Goal: Transaction & Acquisition: Purchase product/service

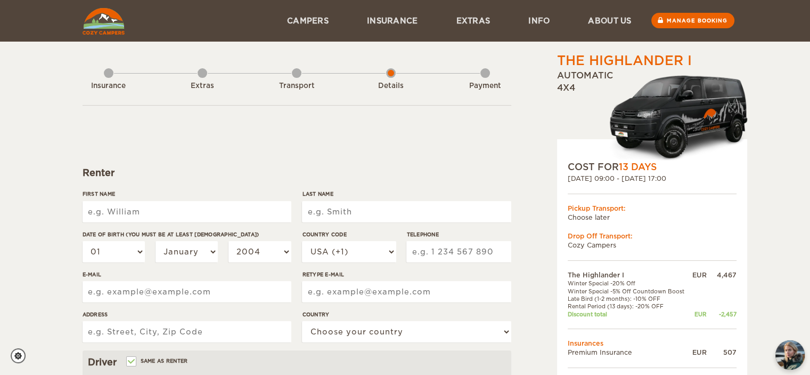
drag, startPoint x: 195, startPoint y: 222, endPoint x: 186, endPoint y: 210, distance: 14.8
click at [194, 222] on div "First Name" at bounding box center [187, 210] width 209 height 40
click at [186, 210] on input "First Name" at bounding box center [187, 211] width 209 height 21
type input "[PERSON_NAME]"
type input "Neto"
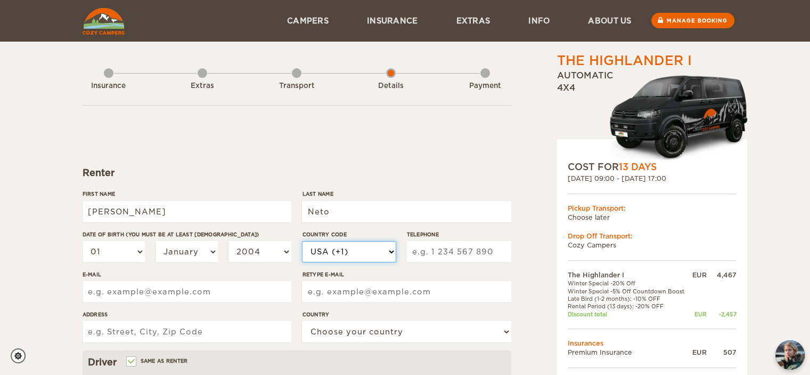
select select "55"
type input "1936511944"
type input "mecamau@mecamau.com.br"
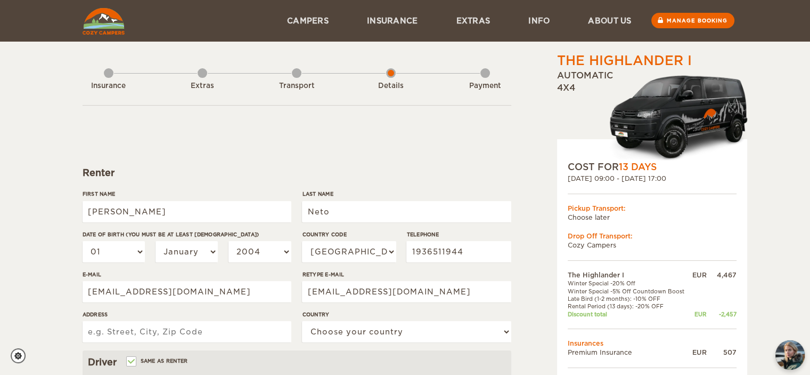
type input "Av. Washington Luiz"
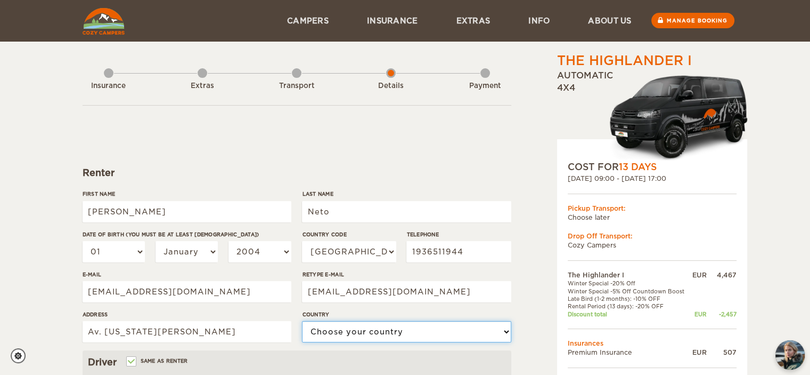
select select "29"
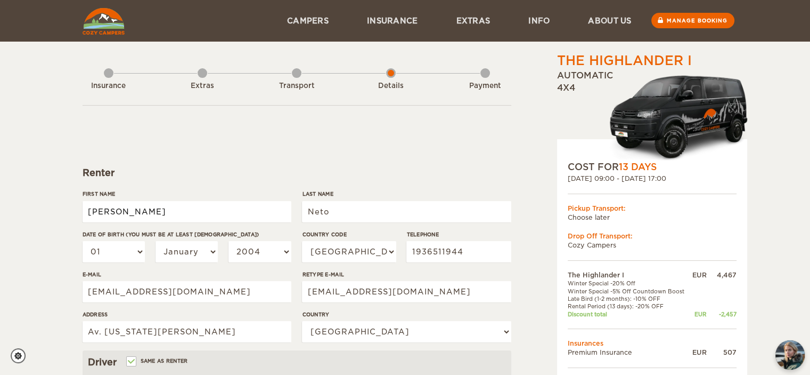
type input "[PERSON_NAME]"
type input "Neto"
click at [264, 208] on div "First Name Mauro Last Name Neto Date of birth (You must be at least 20 years ol…" at bounding box center [297, 270] width 429 height 160
drag, startPoint x: 339, startPoint y: 215, endPoint x: 257, endPoint y: 210, distance: 82.2
click at [257, 210] on div "First Name Mauro Last Name Neto Date of birth (You must be at least 20 years ol…" at bounding box center [297, 270] width 429 height 160
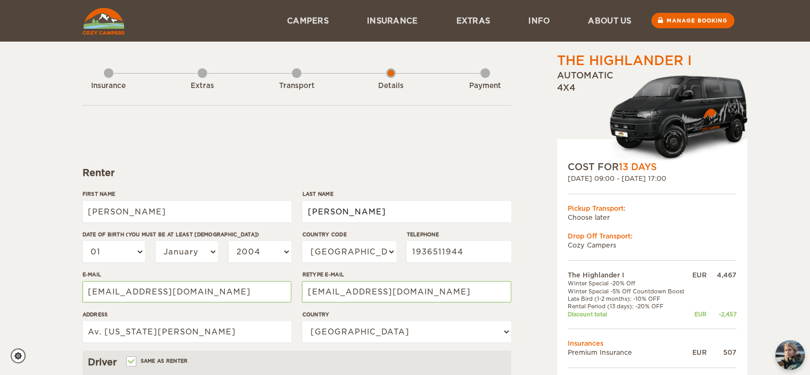
type input "Jordao Neto"
click at [115, 247] on select "01 02 03 04 05 06 07 08 09 10 11 12 13 14 15 16 17 18 19 20 21 22 23 24 25 26 2…" at bounding box center [114, 251] width 63 height 21
select select "30"
click at [83, 241] on select "01 02 03 04 05 06 07 08 09 10 11 12 13 14 15 16 17 18 19 20 21 22 23 24 25 26 2…" at bounding box center [114, 251] width 63 height 21
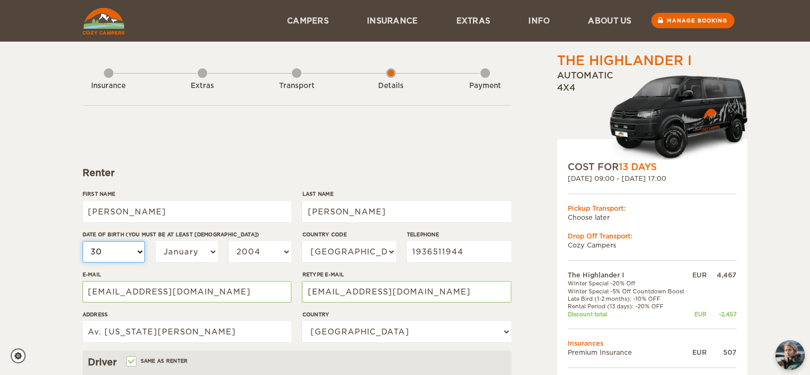
select select "30"
click at [160, 247] on select "January February March April May June July August September October November De…" at bounding box center [187, 251] width 63 height 21
select select "08"
click at [156, 241] on select "January February March April May June July August September October November De…" at bounding box center [187, 251] width 63 height 21
select select "08"
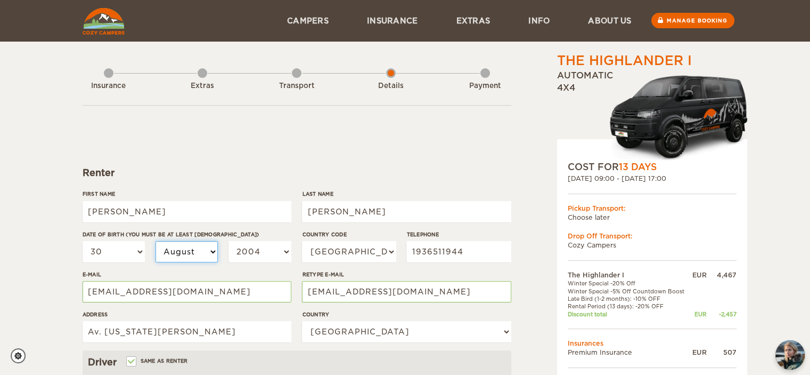
select select "07"
click at [262, 251] on select "2004 2003 2002 2001 2000 1999 1998 1997 1996 1995 1994 1993 1992 1991 1990 1989…" at bounding box center [260, 251] width 63 height 21
select select "1994"
click at [229, 241] on select "2004 2003 2002 2001 2000 1999 1998 1997 1996 1995 1994 1993 1992 1991 1990 1989…" at bounding box center [260, 251] width 63 height 21
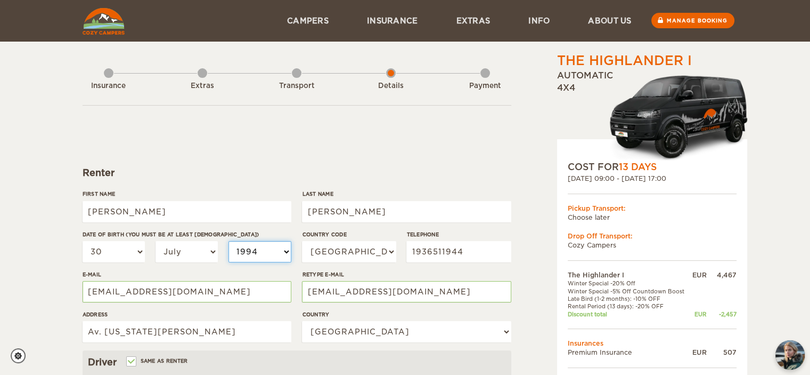
select select "1994"
drag, startPoint x: 470, startPoint y: 249, endPoint x: 381, endPoint y: 252, distance: 89.0
click at [379, 251] on div "Country Code USA (+1) UK (+44) Germany (+49) Algeria (+213) Andorra (+376) Ango…" at bounding box center [406, 250] width 209 height 40
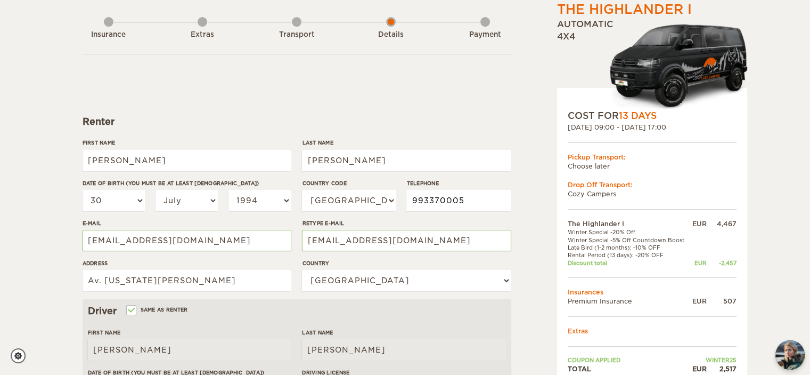
scroll to position [107, 0]
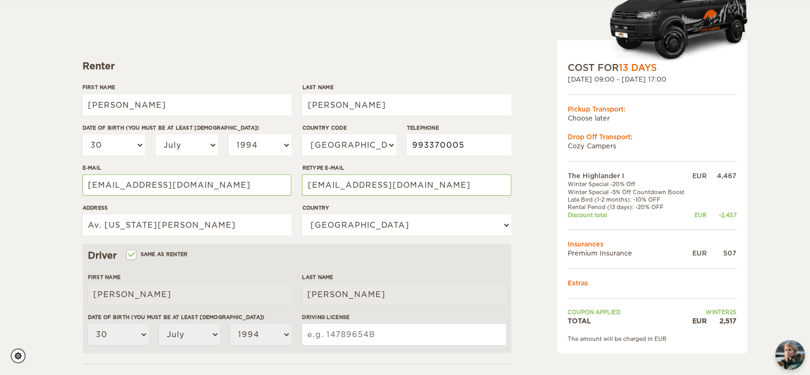
type input "993370005"
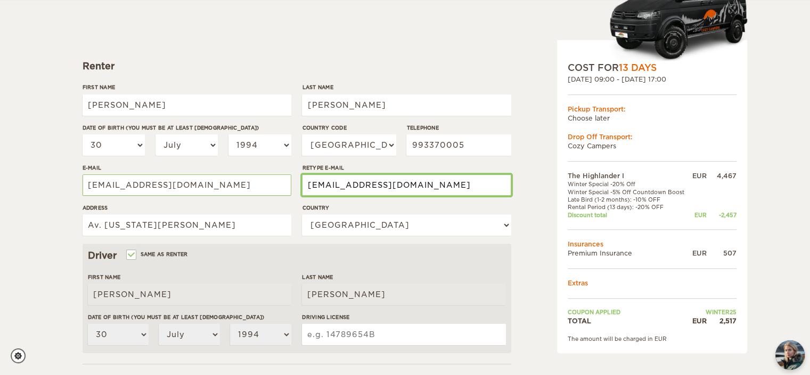
drag, startPoint x: 460, startPoint y: 184, endPoint x: 190, endPoint y: 185, distance: 270.7
click at [190, 185] on div "First Name Mauro Last Name Jordao Neto Date of birth (You must be at least 20 y…" at bounding box center [297, 163] width 429 height 160
type input "mauro_netoo@hotmail.com"
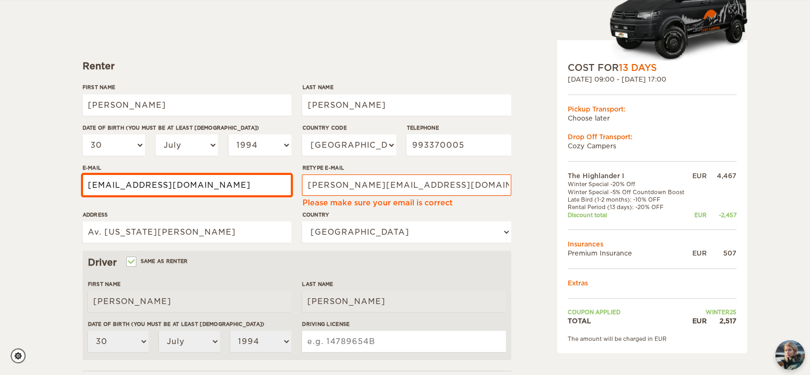
drag, startPoint x: 221, startPoint y: 193, endPoint x: 6, endPoint y: 203, distance: 214.4
click at [6, 203] on div "The Highlander I Expand Collapse Total 2,517 EUR Automatic 4x4 COST FOR 13 Days…" at bounding box center [405, 243] width 810 height 700
click at [140, 189] on input "mecamau@mecamau.com.br" at bounding box center [187, 184] width 209 height 21
click at [140, 188] on input "mecamau@mecamau.com.br" at bounding box center [187, 184] width 209 height 21
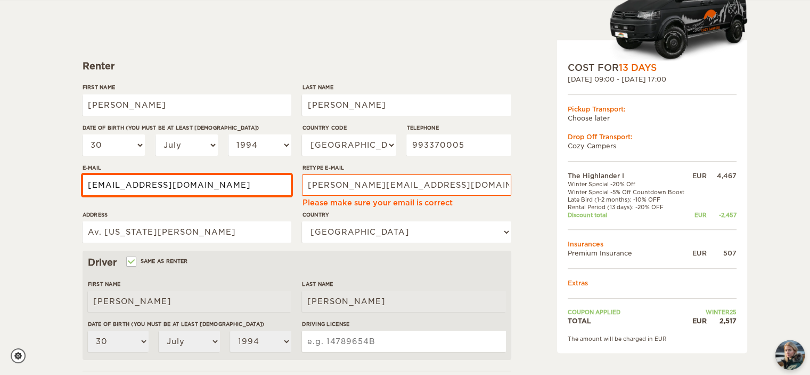
paste input "auro_netoo@hotmail.com"
type input "mauro_netoo@hotmail.com"
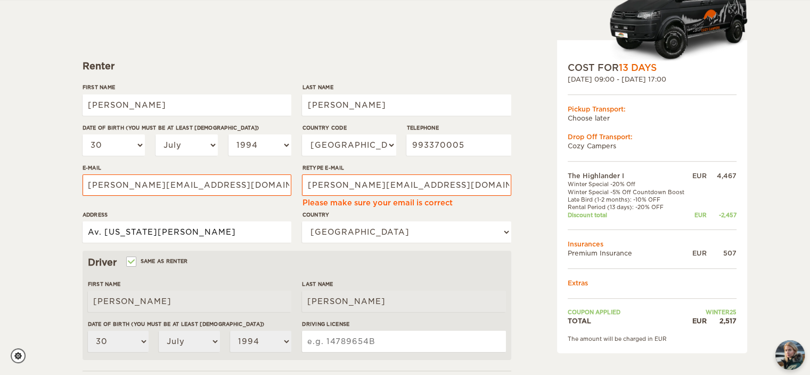
drag, startPoint x: 181, startPoint y: 235, endPoint x: 34, endPoint y: 234, distance: 147.1
click at [34, 234] on div "The Highlander I Expand Collapse Total 2,517 EUR Automatic 4x4 COST FOR 13 Days…" at bounding box center [405, 243] width 810 height 700
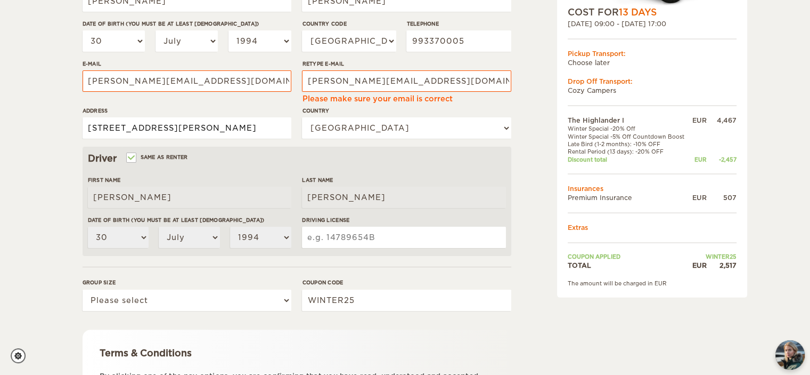
scroll to position [213, 0]
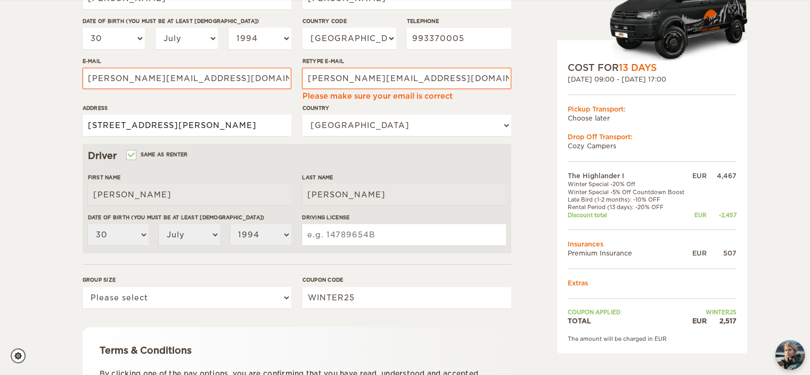
type input "Rua Floriano Peixoto, 688 - Espírito Santo do Pinhal/SP"
click at [365, 229] on input "Driving License" at bounding box center [404, 234] width 204 height 21
click at [365, 230] on input "Driving License" at bounding box center [404, 234] width 204 height 21
type input "05617350510"
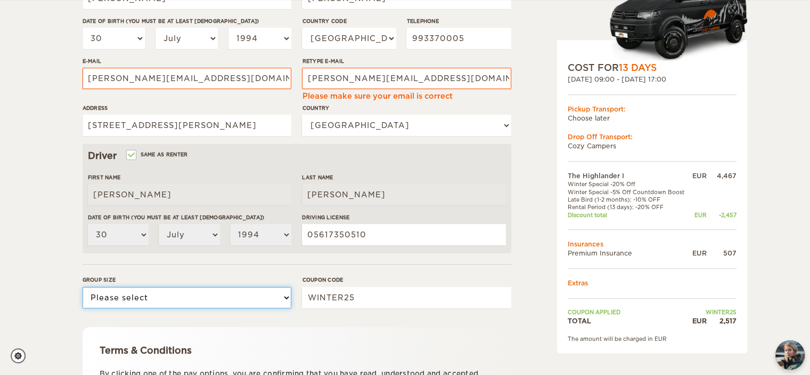
click at [173, 304] on select "Please select 1 2" at bounding box center [187, 297] width 209 height 21
select select "2"
click at [83, 287] on select "Please select 1 2" at bounding box center [187, 297] width 209 height 21
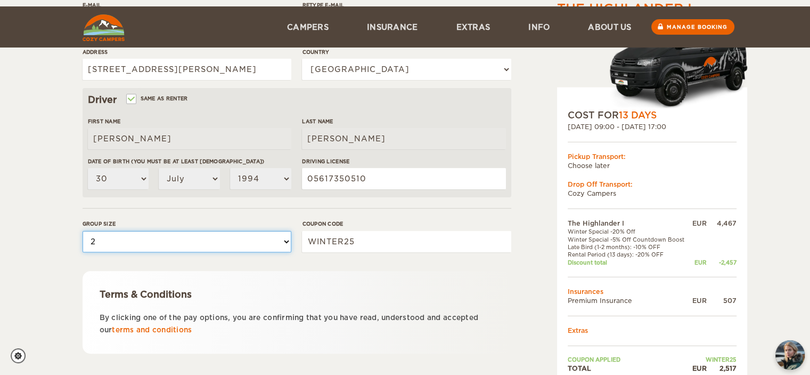
scroll to position [320, 0]
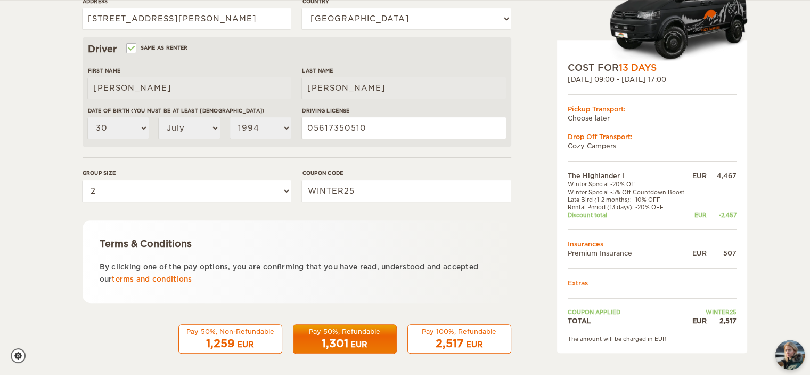
click at [455, 339] on span "2,517" at bounding box center [450, 343] width 28 height 13
click at [465, 338] on div "2,517 EUR" at bounding box center [460, 343] width 90 height 15
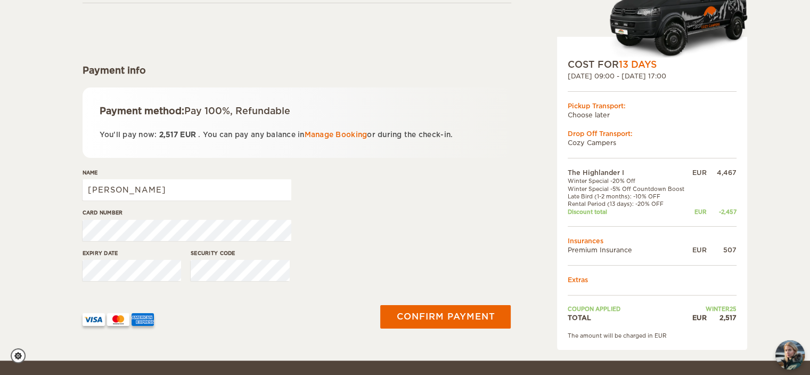
scroll to position [107, 0]
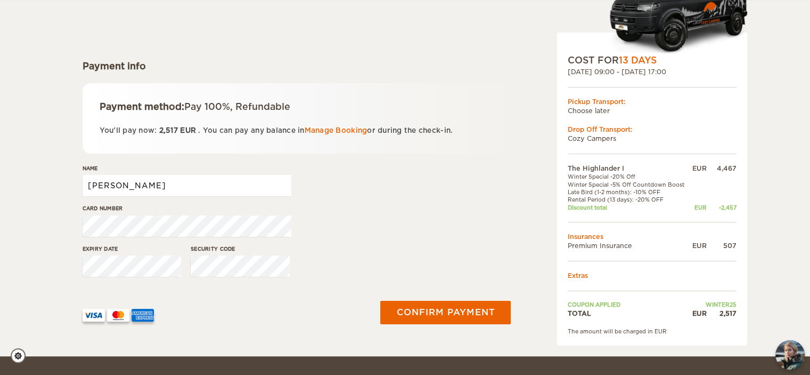
click at [205, 189] on input "[PERSON_NAME]" at bounding box center [187, 185] width 209 height 21
type input "Mauro Jordao Neto"
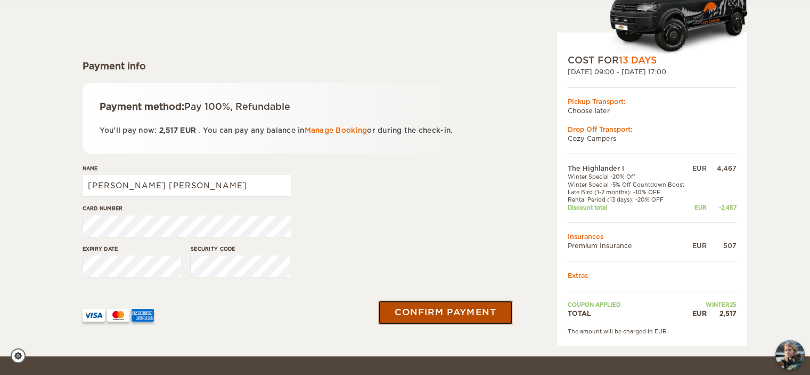
click at [424, 313] on button "Confirm payment" at bounding box center [446, 312] width 134 height 24
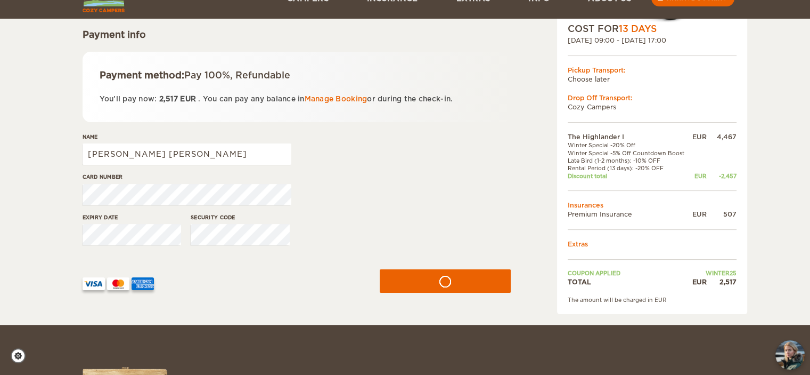
scroll to position [157, 0]
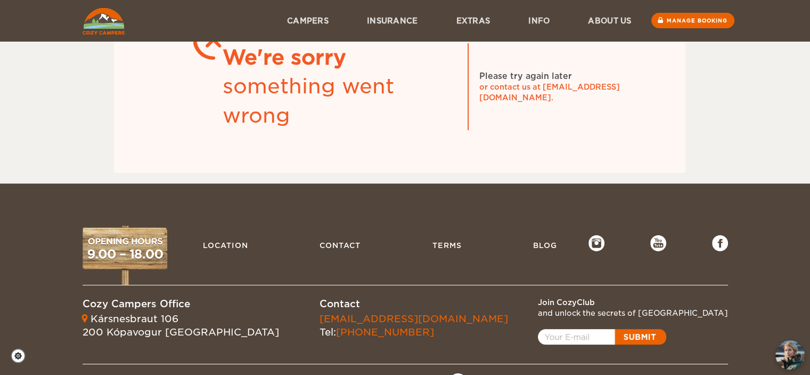
scroll to position [88, 0]
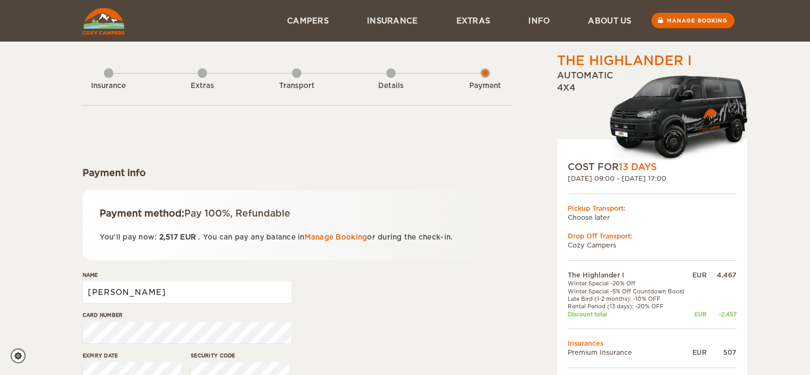
click at [183, 296] on input "[PERSON_NAME]" at bounding box center [187, 291] width 209 height 21
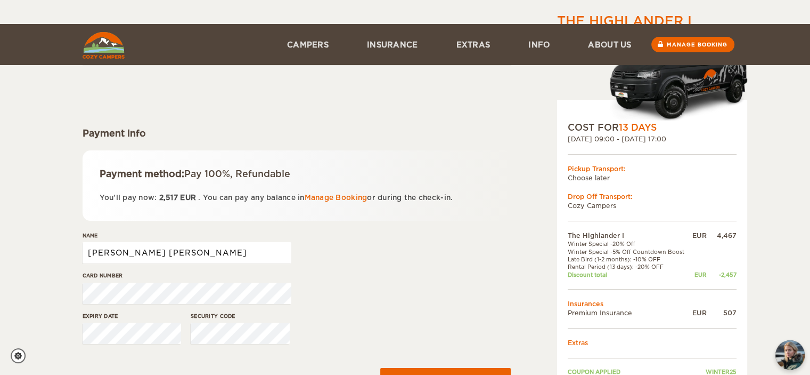
scroll to position [160, 0]
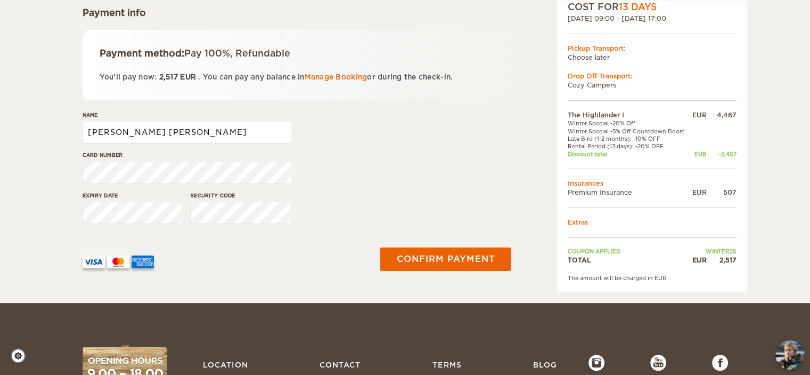
type input "Mauro Jordao Neto"
click at [209, 134] on input "Mauro Jordao Neto" at bounding box center [187, 131] width 209 height 21
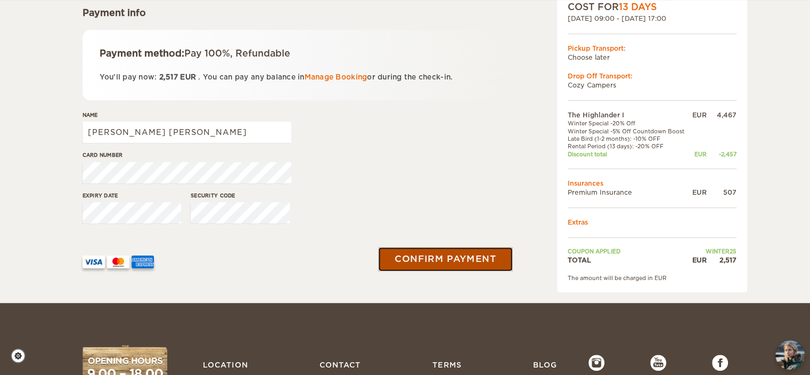
click at [433, 259] on button "Confirm payment" at bounding box center [446, 259] width 134 height 24
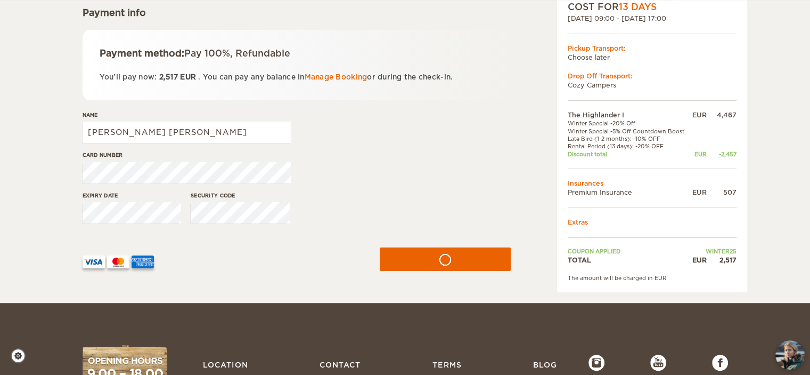
click at [96, 259] on img at bounding box center [94, 261] width 22 height 13
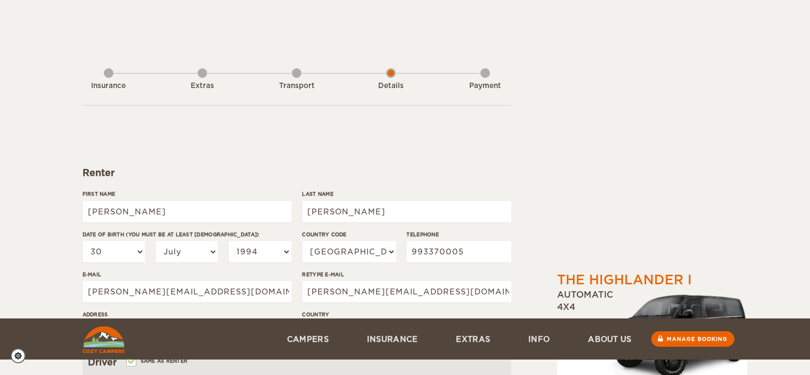
select select "30"
select select "07"
select select "1994"
select select "55"
select select "29"
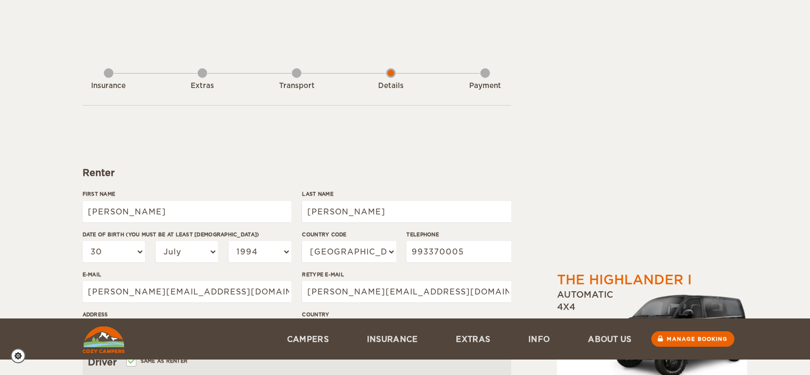
select select "2"
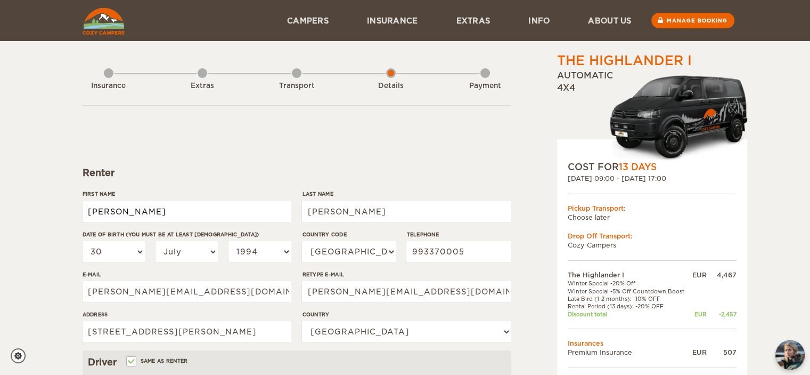
click at [163, 215] on input "[PERSON_NAME]" at bounding box center [187, 211] width 209 height 21
click at [391, 210] on input "Jordao Neto" at bounding box center [406, 211] width 209 height 21
type input "Jordao Neto"
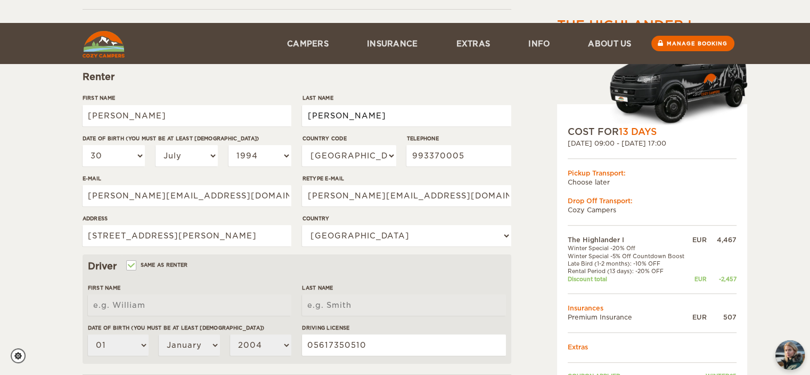
scroll to position [160, 0]
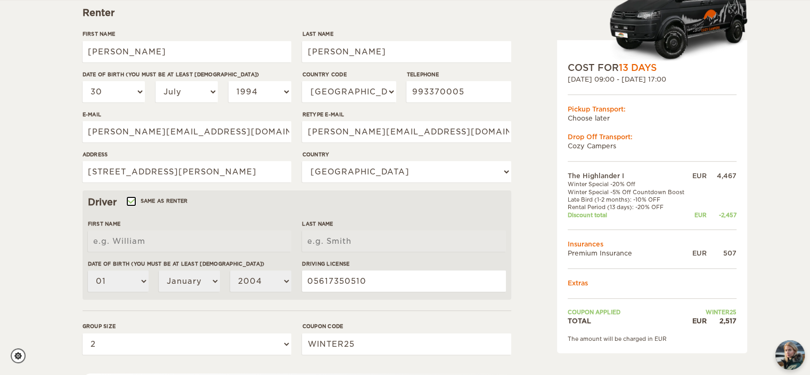
click at [134, 200] on input "Same as renter" at bounding box center [130, 202] width 7 height 7
checkbox input "false"
select select
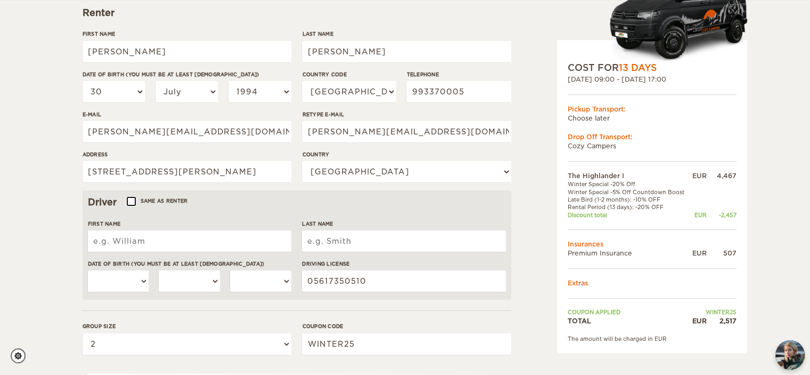
click at [132, 201] on input "Same as renter" at bounding box center [130, 202] width 7 height 7
checkbox input "true"
type input "[PERSON_NAME]"
type input "Jordao Neto"
select select "30"
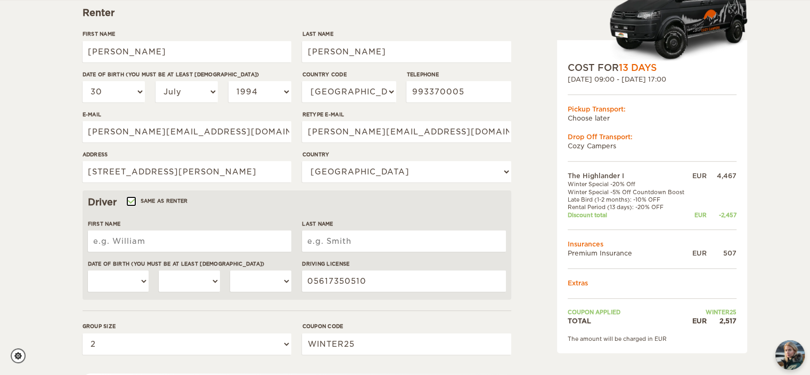
select select "07"
select select "1994"
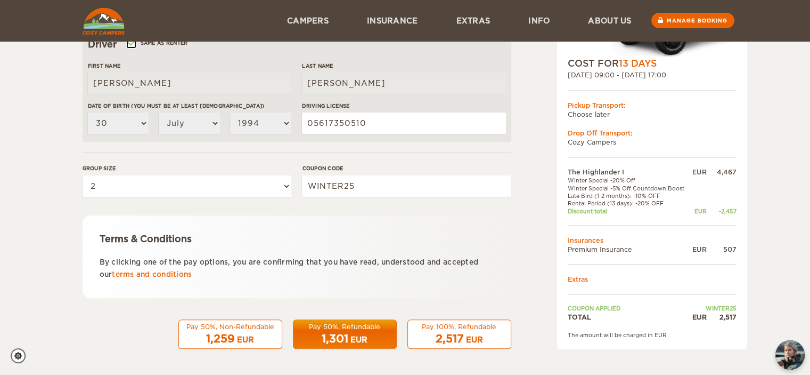
scroll to position [104, 0]
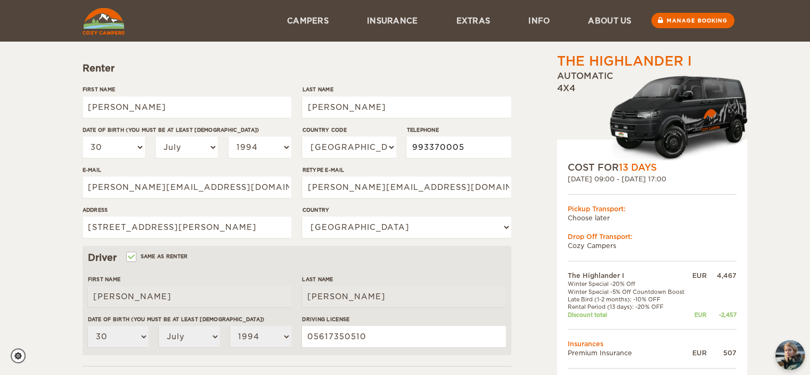
click at [413, 145] on input "993370005" at bounding box center [459, 146] width 104 height 21
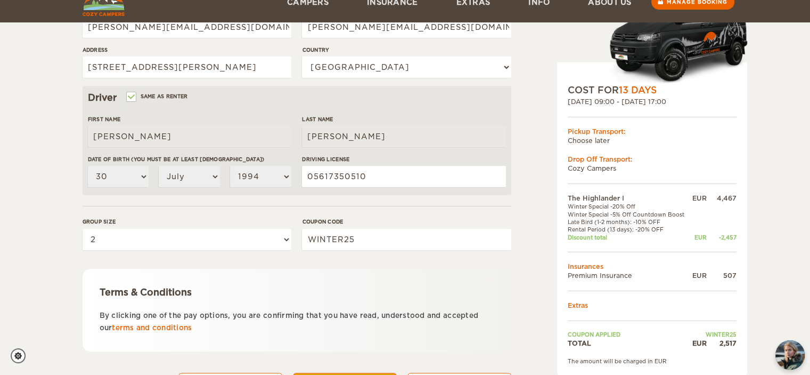
scroll to position [318, 0]
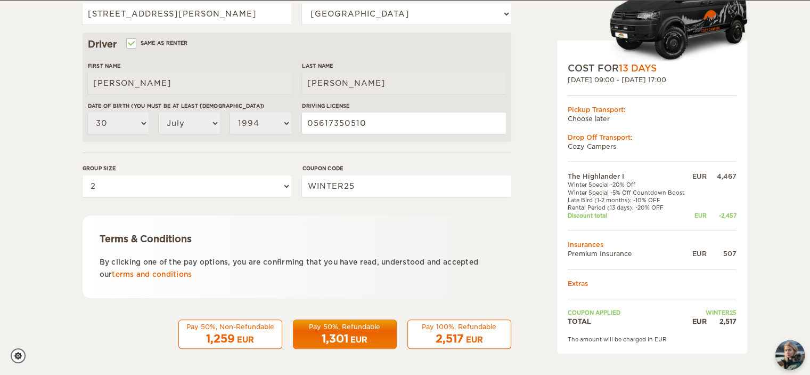
type input "19993370005"
click at [465, 331] on div "2,517 EUR" at bounding box center [460, 338] width 90 height 15
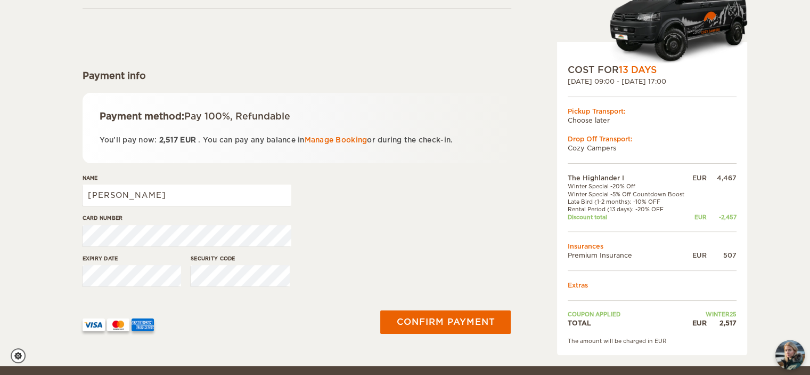
scroll to position [107, 0]
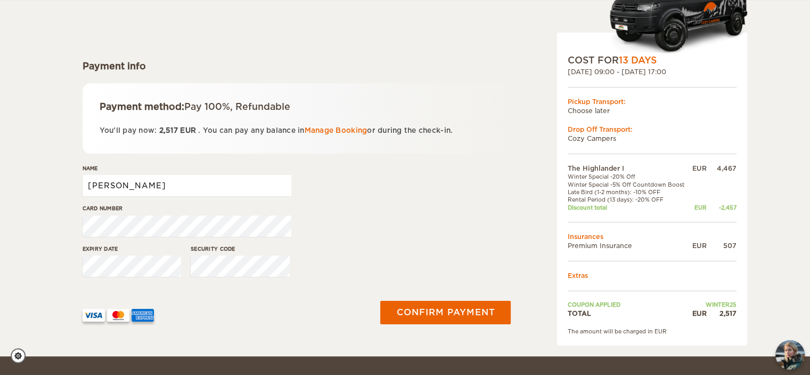
click at [183, 196] on input "[PERSON_NAME]" at bounding box center [187, 185] width 209 height 21
type input "[PERSON_NAME] [PERSON_NAME]"
